Goal: Book appointment/travel/reservation

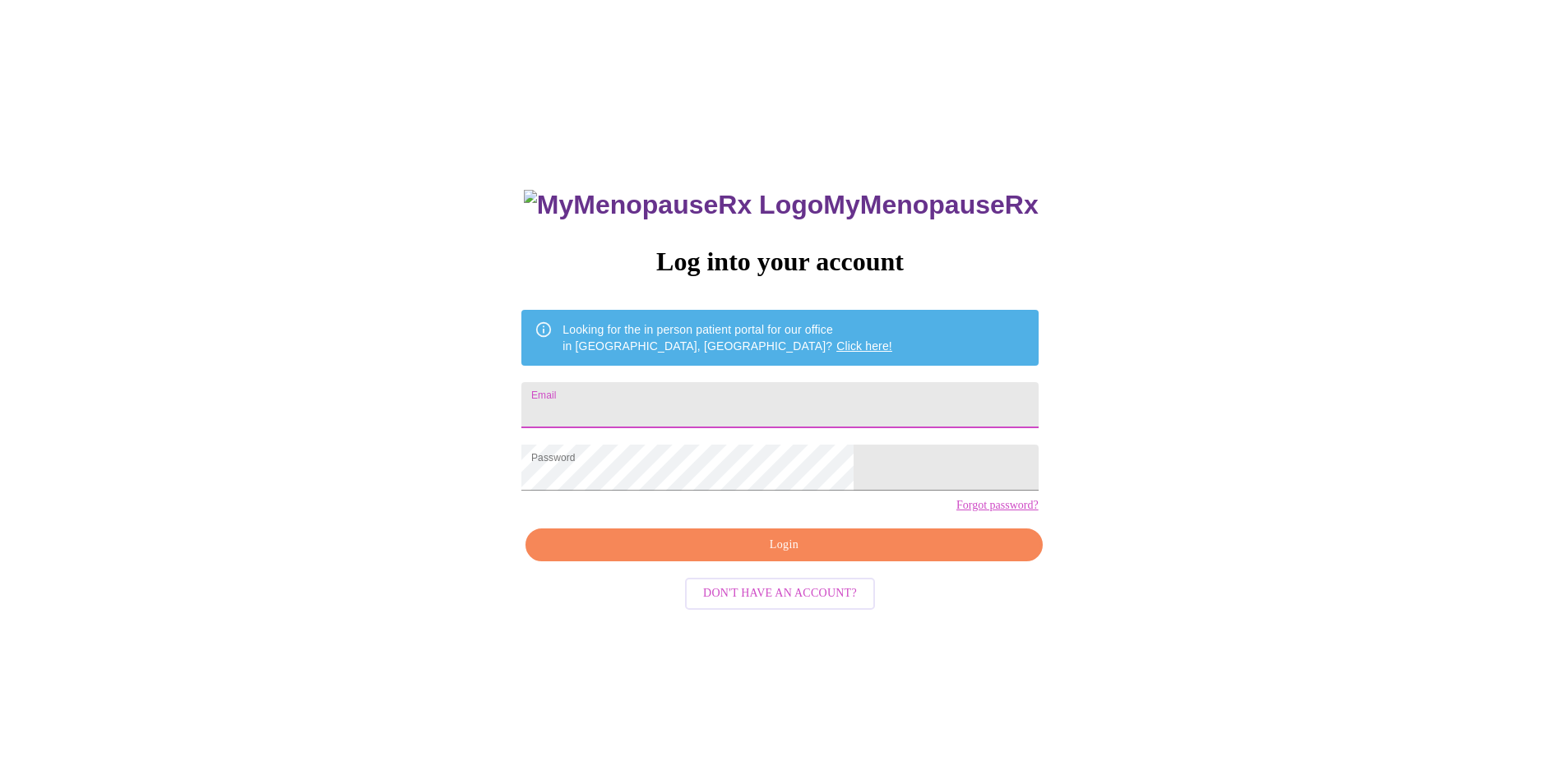
click at [684, 399] on input "Email" at bounding box center [779, 405] width 516 height 46
type input "[EMAIL_ADDRESS][DOMAIN_NAME]"
click at [778, 556] on span "Login" at bounding box center [784, 546] width 479 height 21
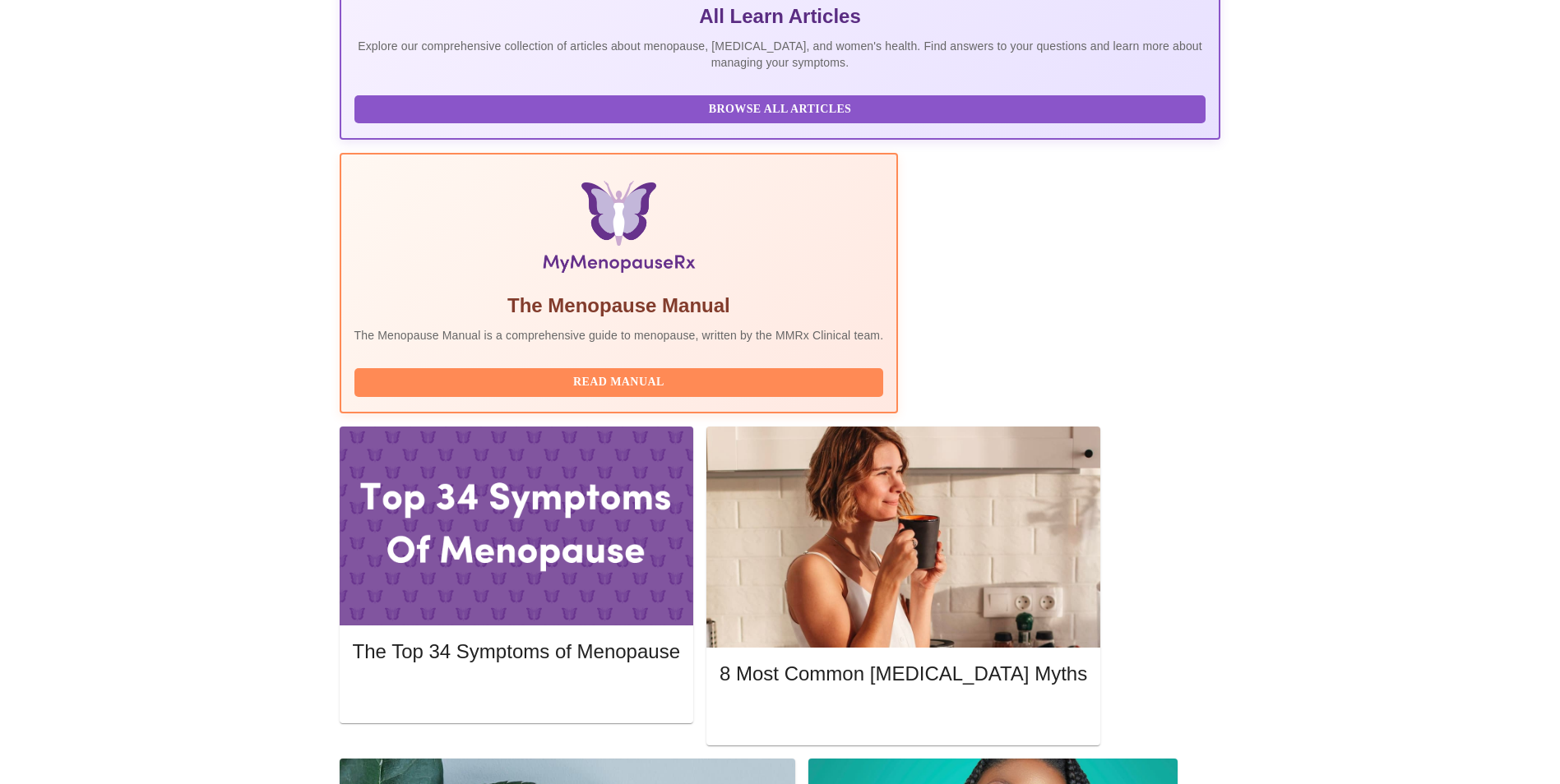
scroll to position [411, 0]
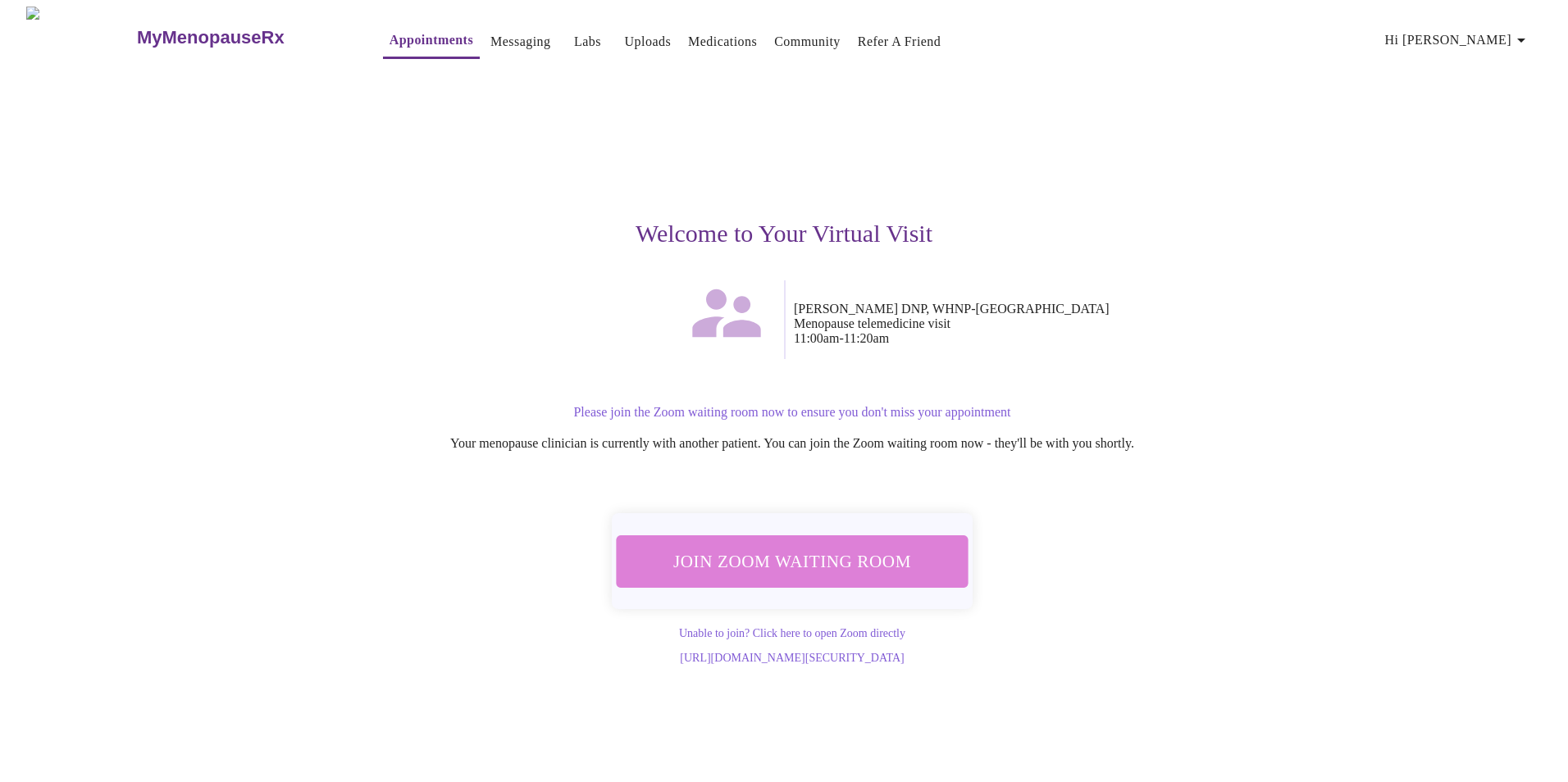
click at [811, 550] on span "Join Zoom Waiting Room" at bounding box center [792, 561] width 308 height 30
